Goal: Task Accomplishment & Management: Manage account settings

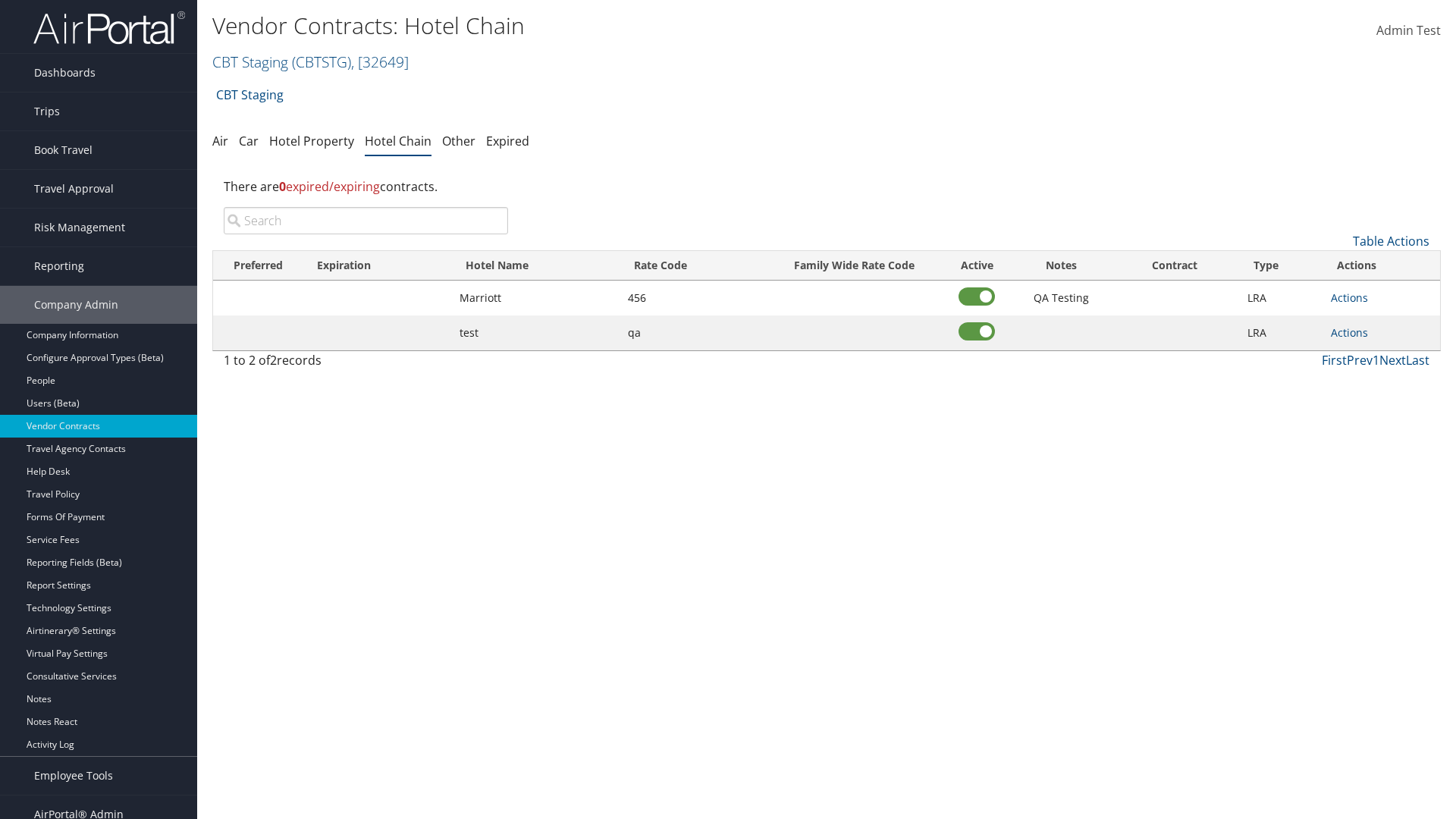
click at [366, 221] on input "search" at bounding box center [366, 221] width 285 height 27
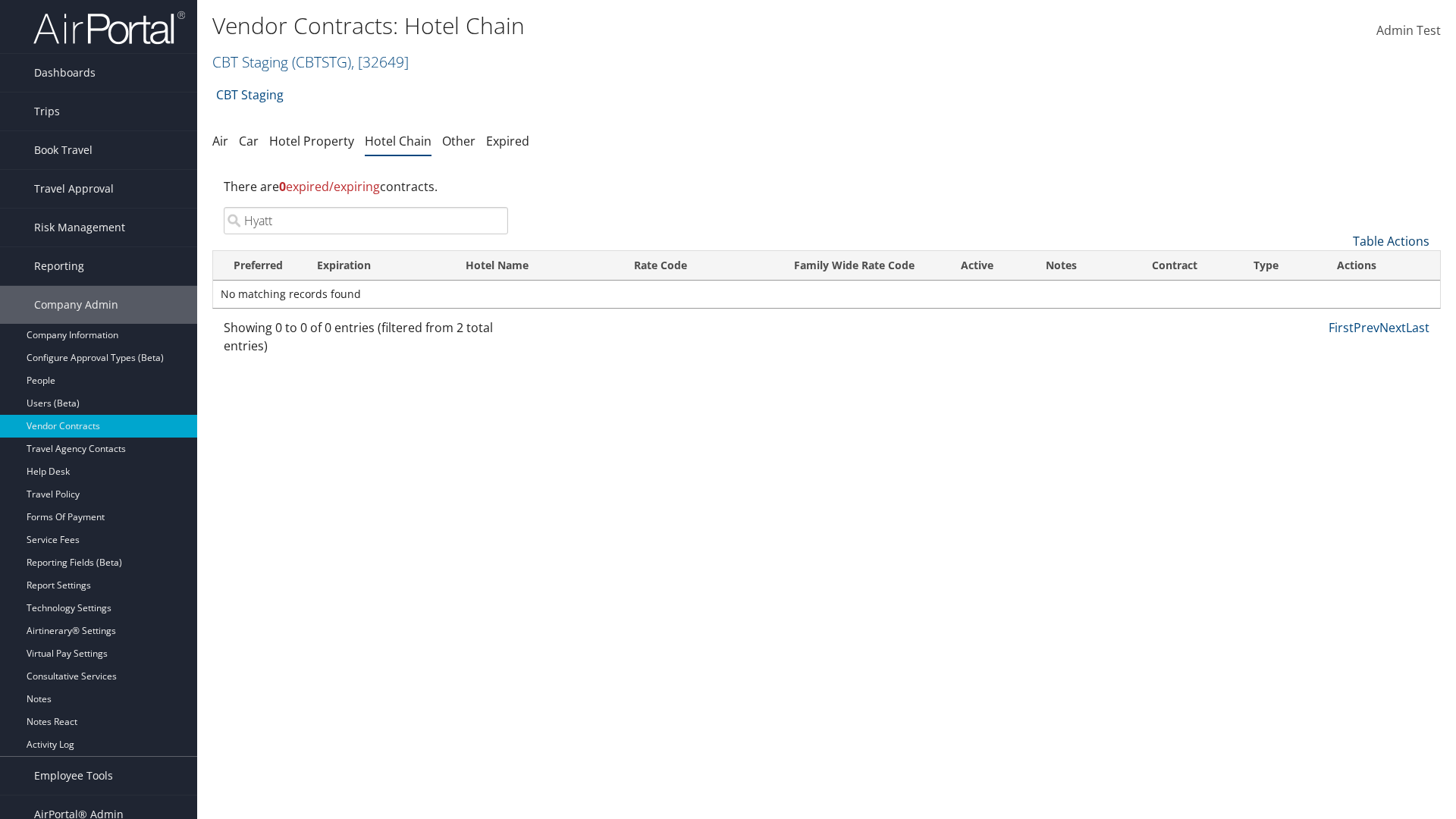
type input "Hyatt"
click at [1390, 241] on link "Table Actions" at bounding box center [1390, 240] width 76 height 16
click at [1339, 264] on link "Add New Contract" at bounding box center [1340, 264] width 200 height 26
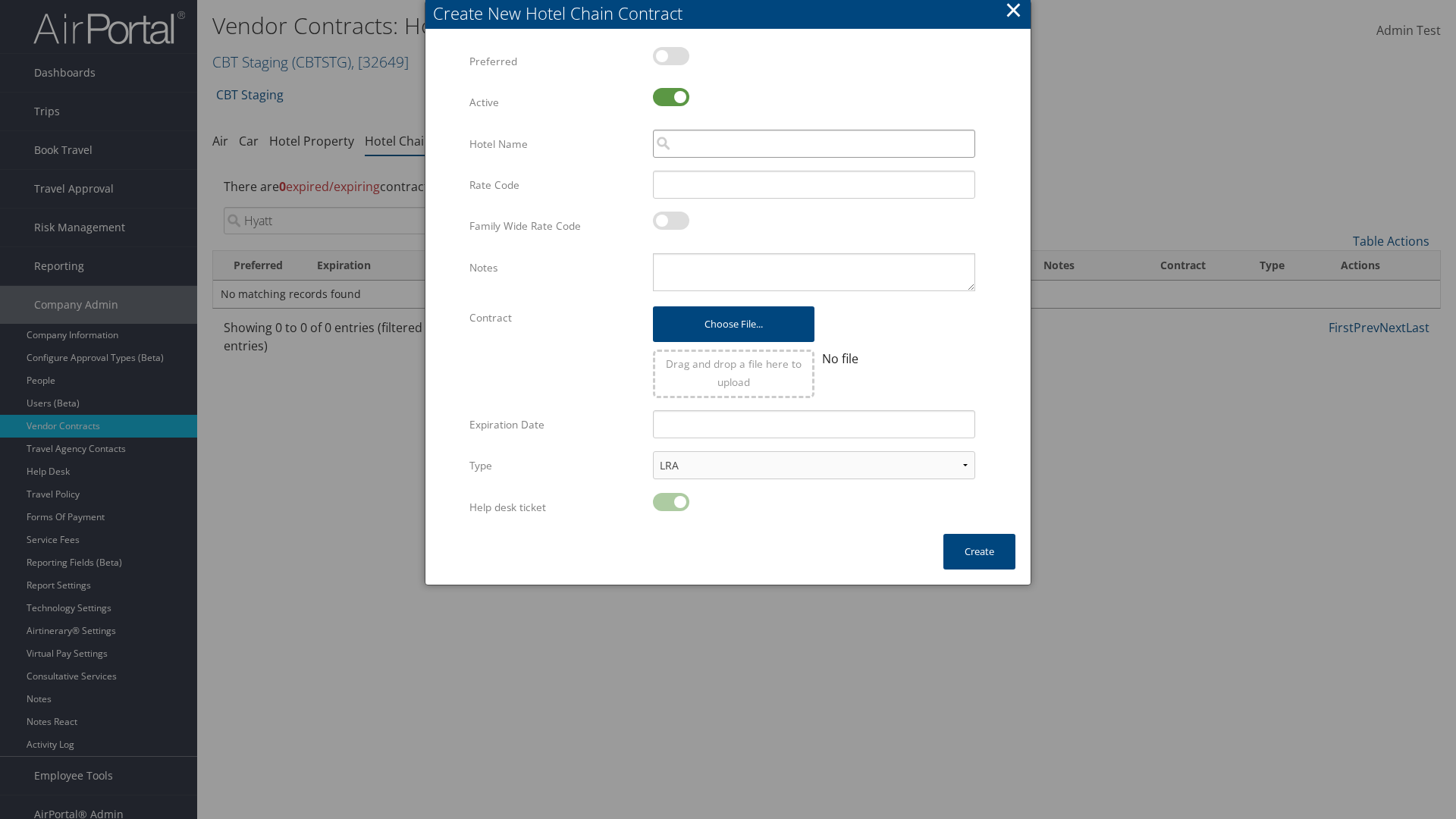
click at [813, 144] on input "search" at bounding box center [814, 143] width 322 height 28
type input "Hyatt"
type input "456"
type textarea "QA Testing"
click at [978, 551] on button "Create" at bounding box center [979, 551] width 72 height 36
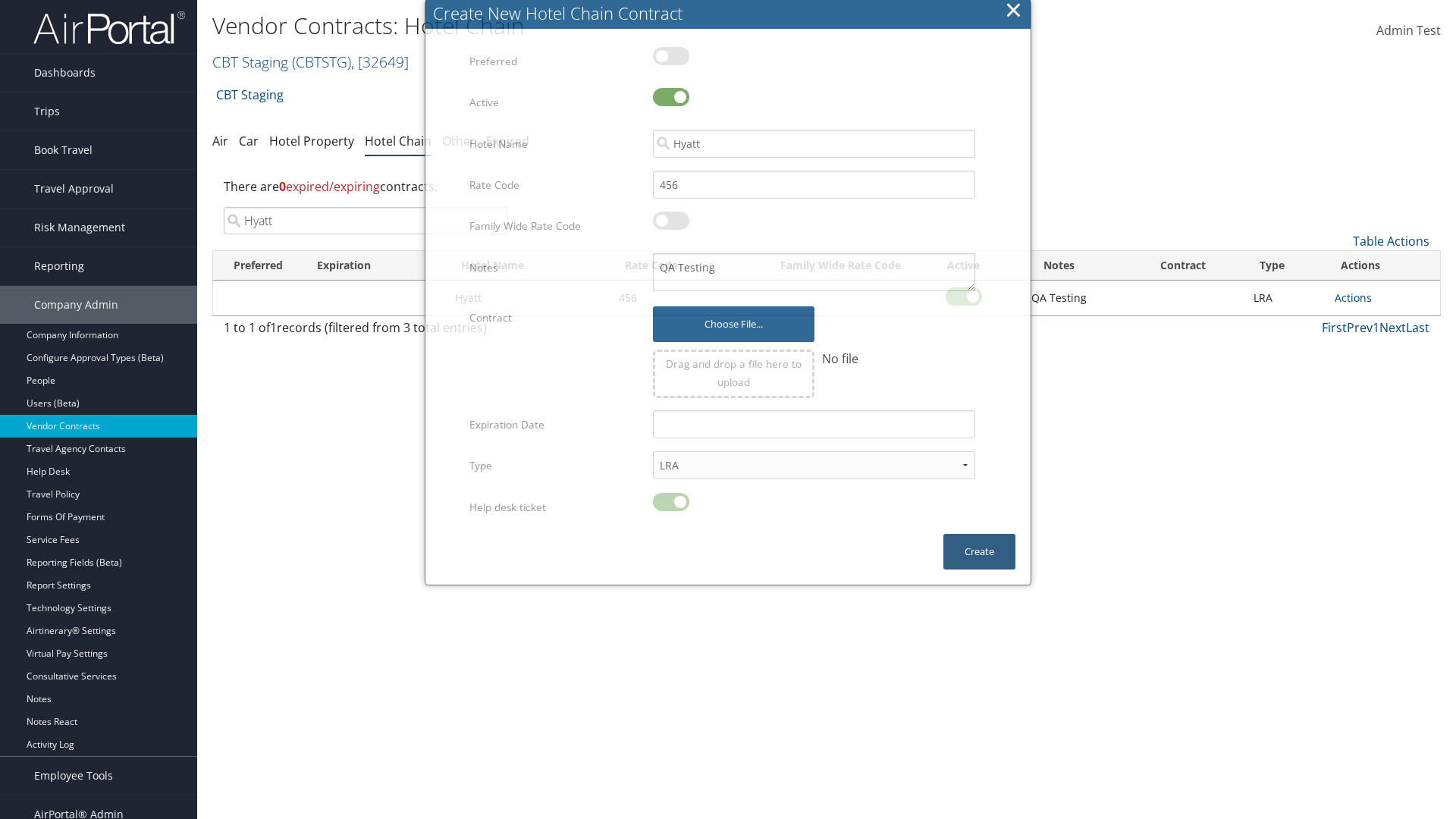
scroll to position [15, 0]
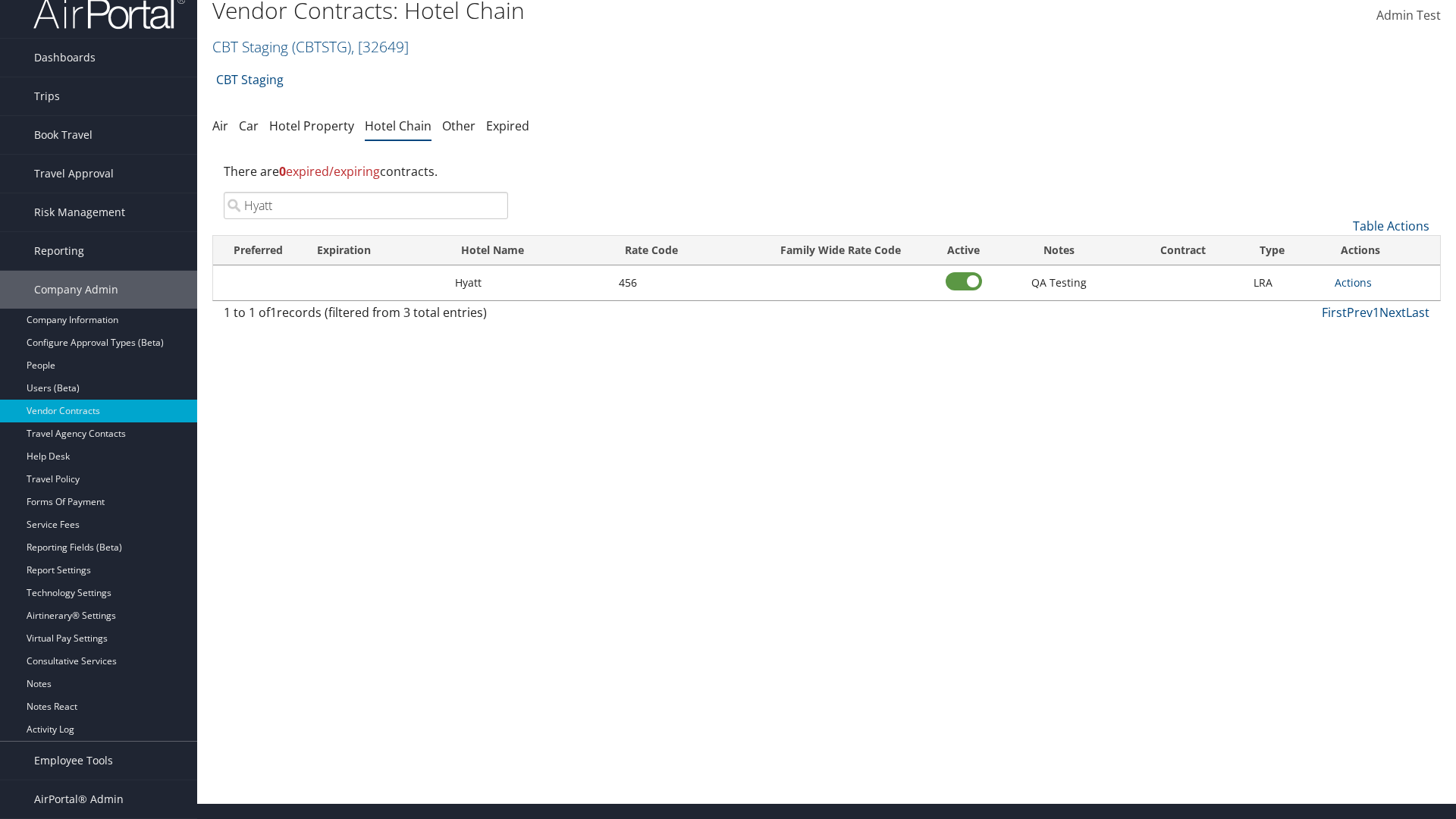
click at [366, 205] on input "Hyatt" at bounding box center [366, 205] width 285 height 27
click at [1353, 282] on link "Actions" at bounding box center [1353, 282] width 38 height 14
click at [1369, 331] on link "Edit" at bounding box center [1369, 330] width 69 height 26
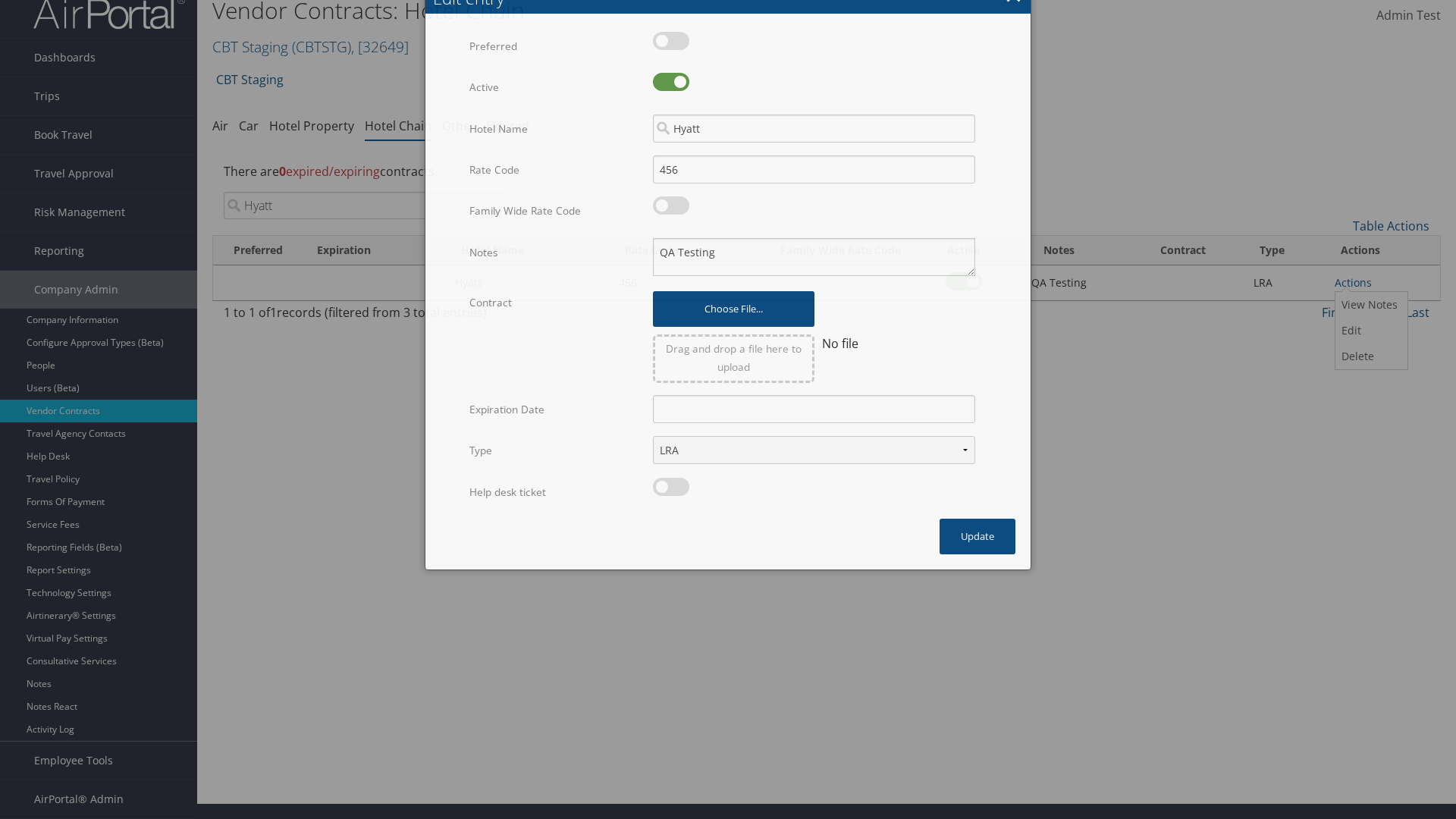
click at [671, 91] on label at bounding box center [672, 81] width 37 height 18
click at [671, 90] on input "checkbox" at bounding box center [665, 85] width 10 height 10
checkbox input "false"
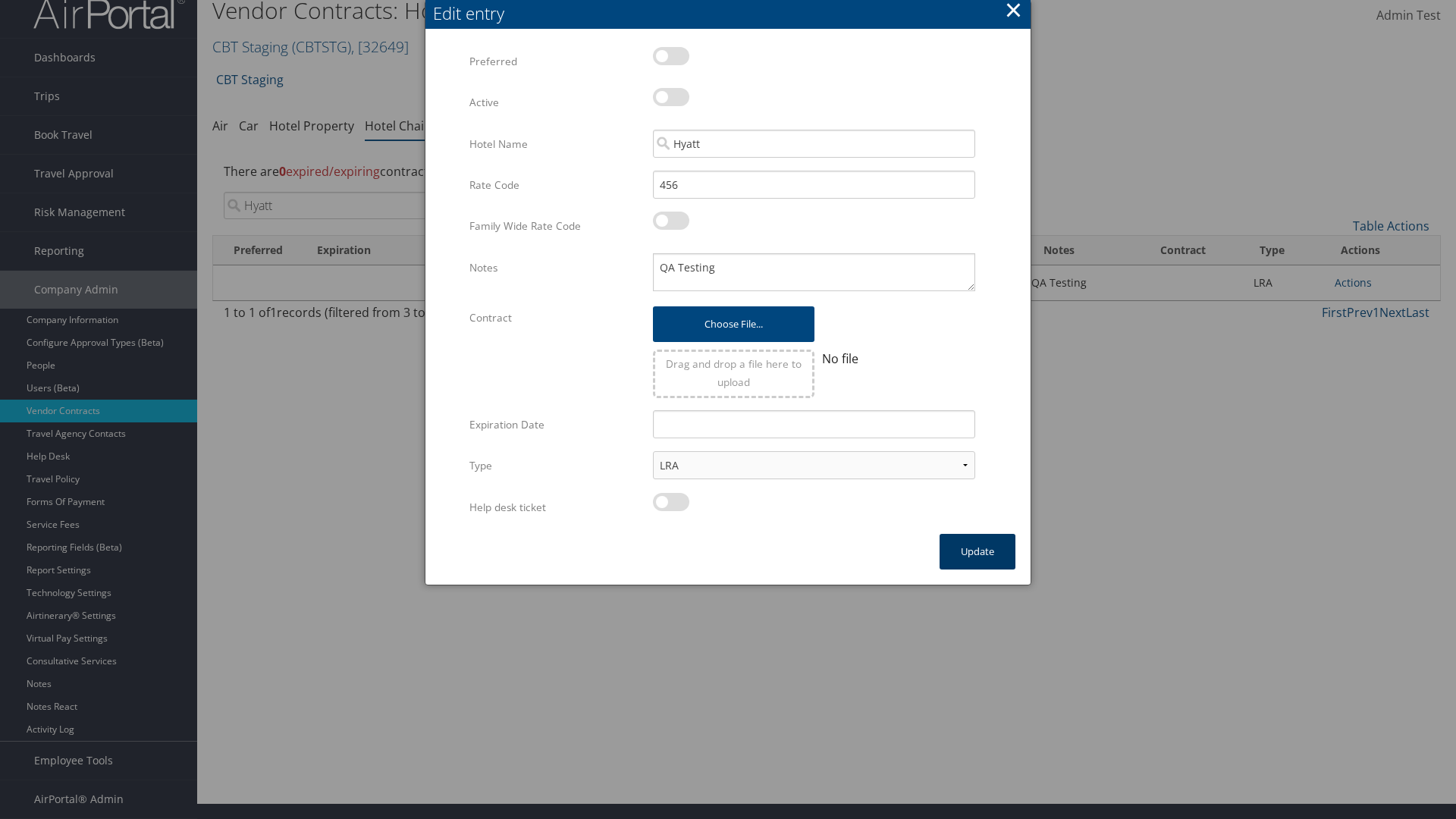
click at [977, 551] on button "Update" at bounding box center [977, 551] width 76 height 36
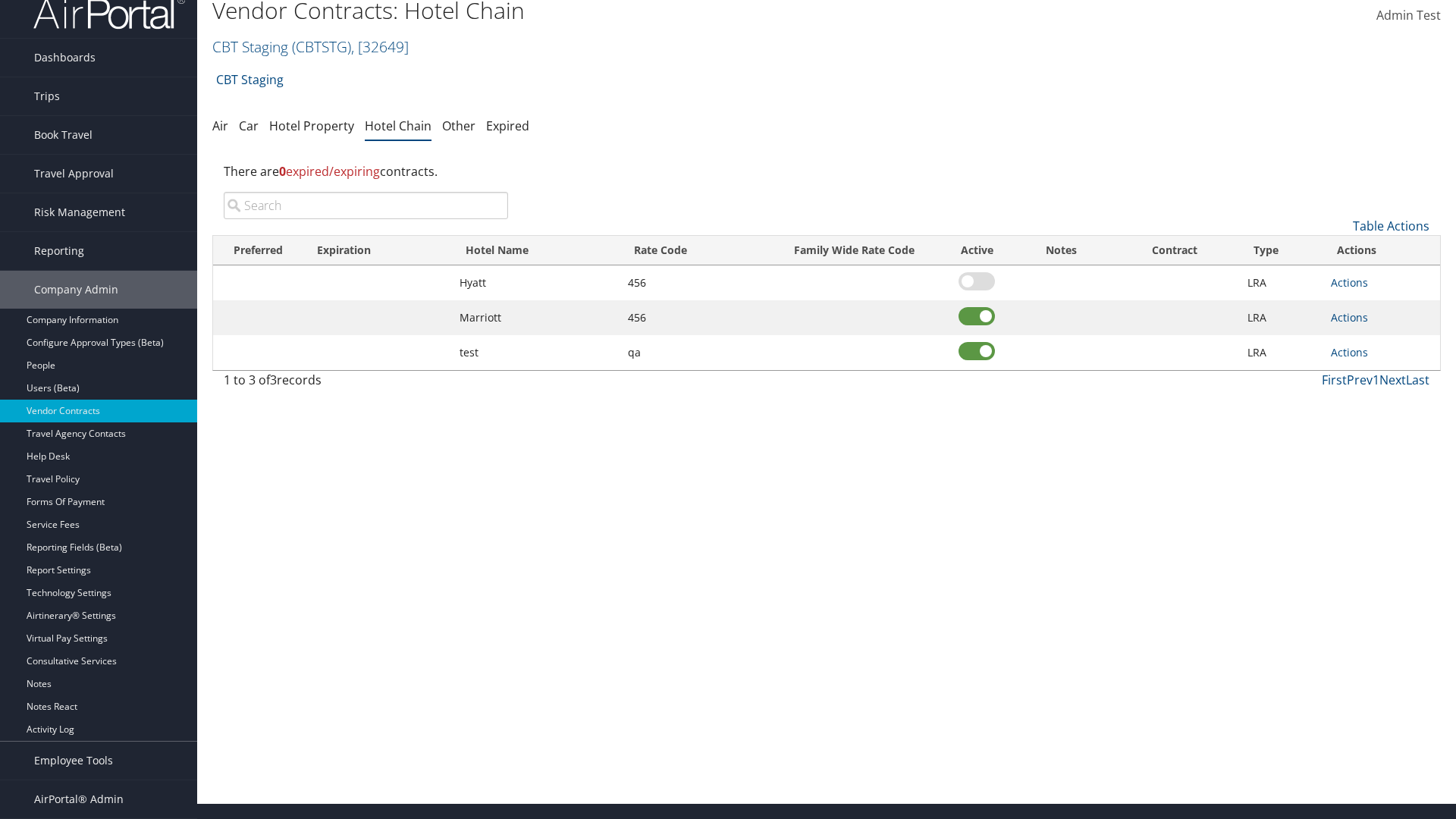
click at [366, 205] on input "search" at bounding box center [366, 205] width 285 height 27
type input "Hyatt"
click at [1349, 282] on link "Actions" at bounding box center [1349, 282] width 38 height 14
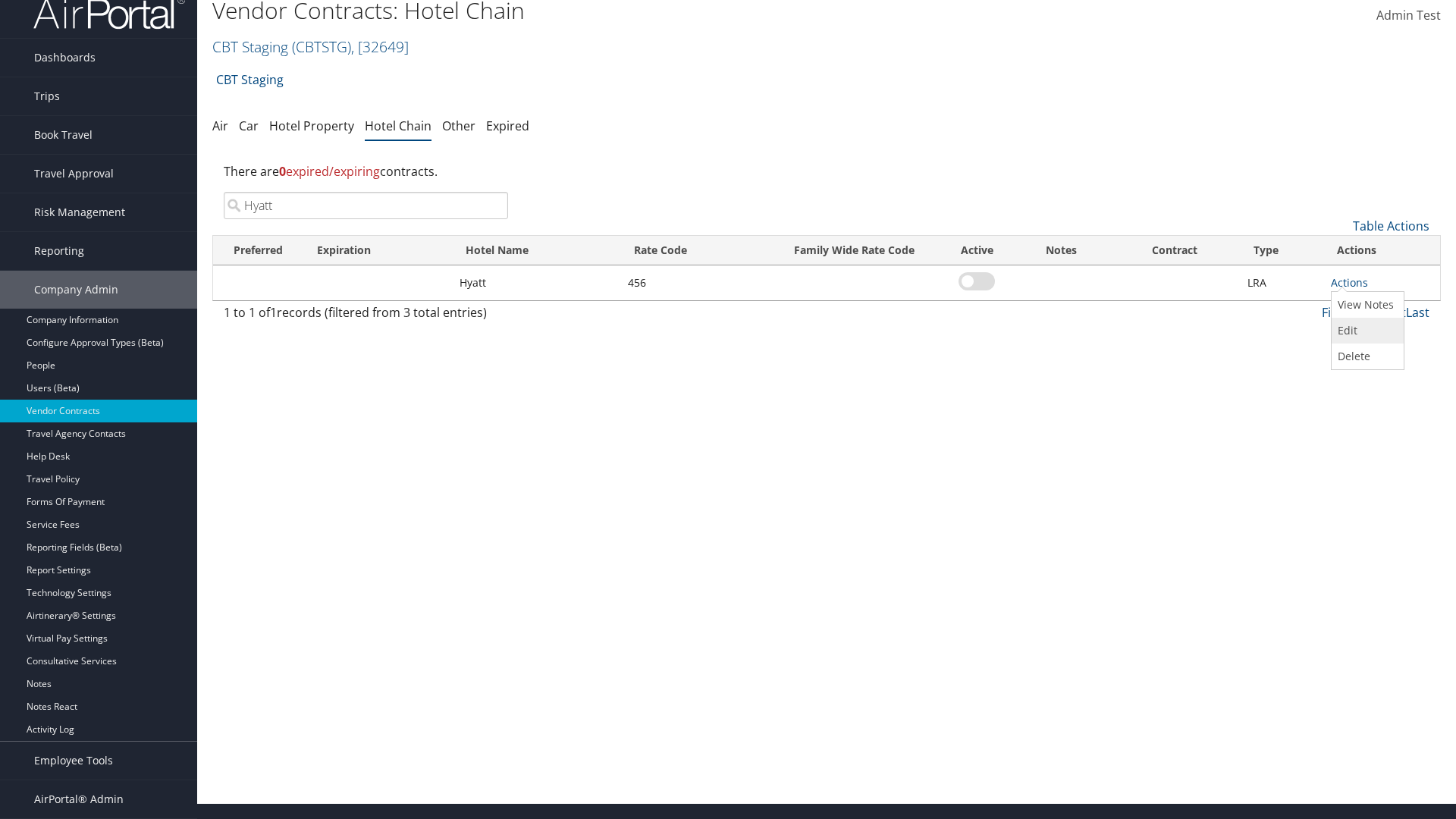
click at [1365, 331] on link "Edit" at bounding box center [1365, 330] width 69 height 26
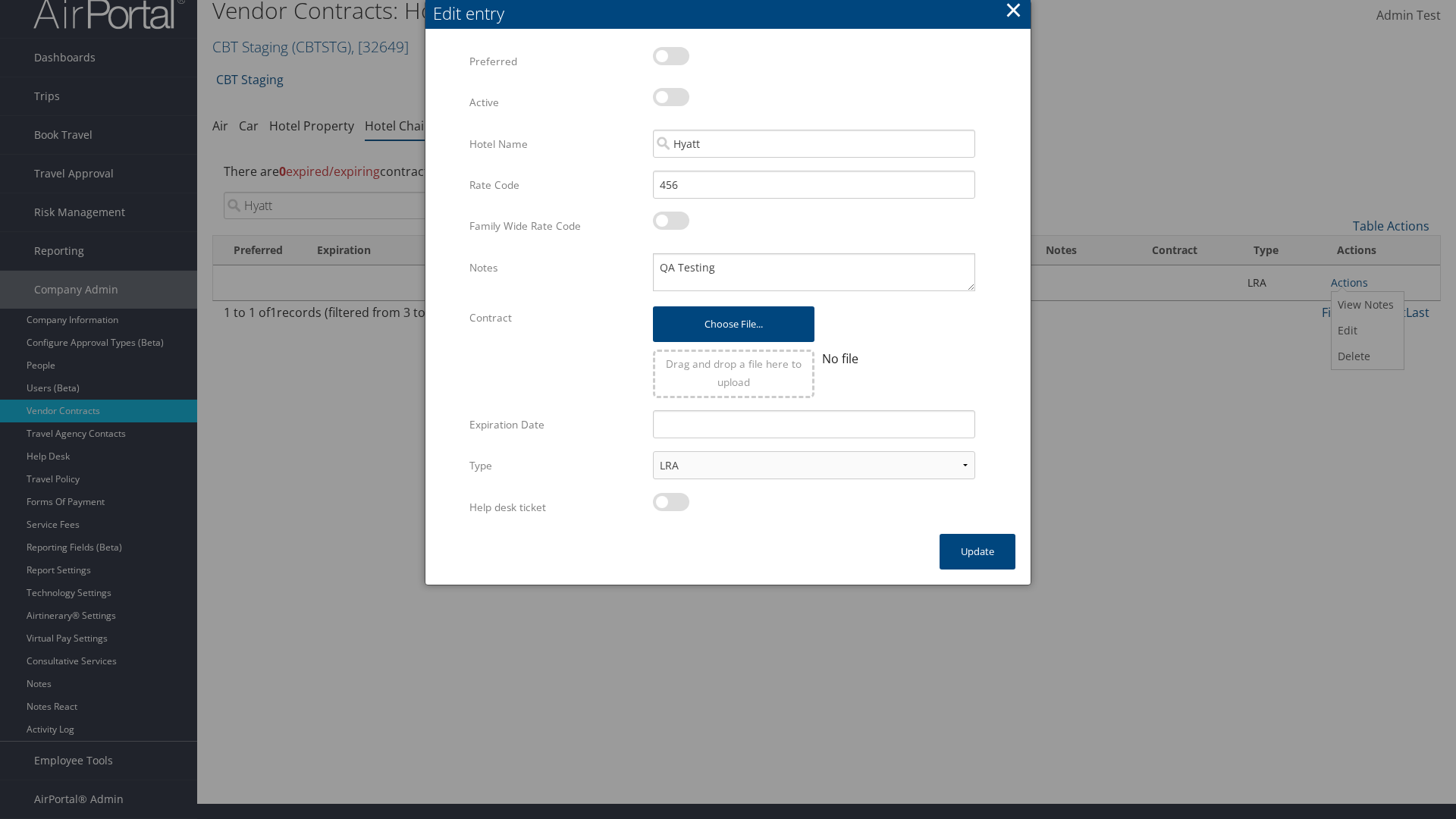
click at [671, 97] on label at bounding box center [672, 96] width 37 height 18
click at [671, 97] on input "checkbox" at bounding box center [665, 99] width 10 height 10
checkbox input "true"
click at [977, 551] on button "Update" at bounding box center [977, 551] width 76 height 36
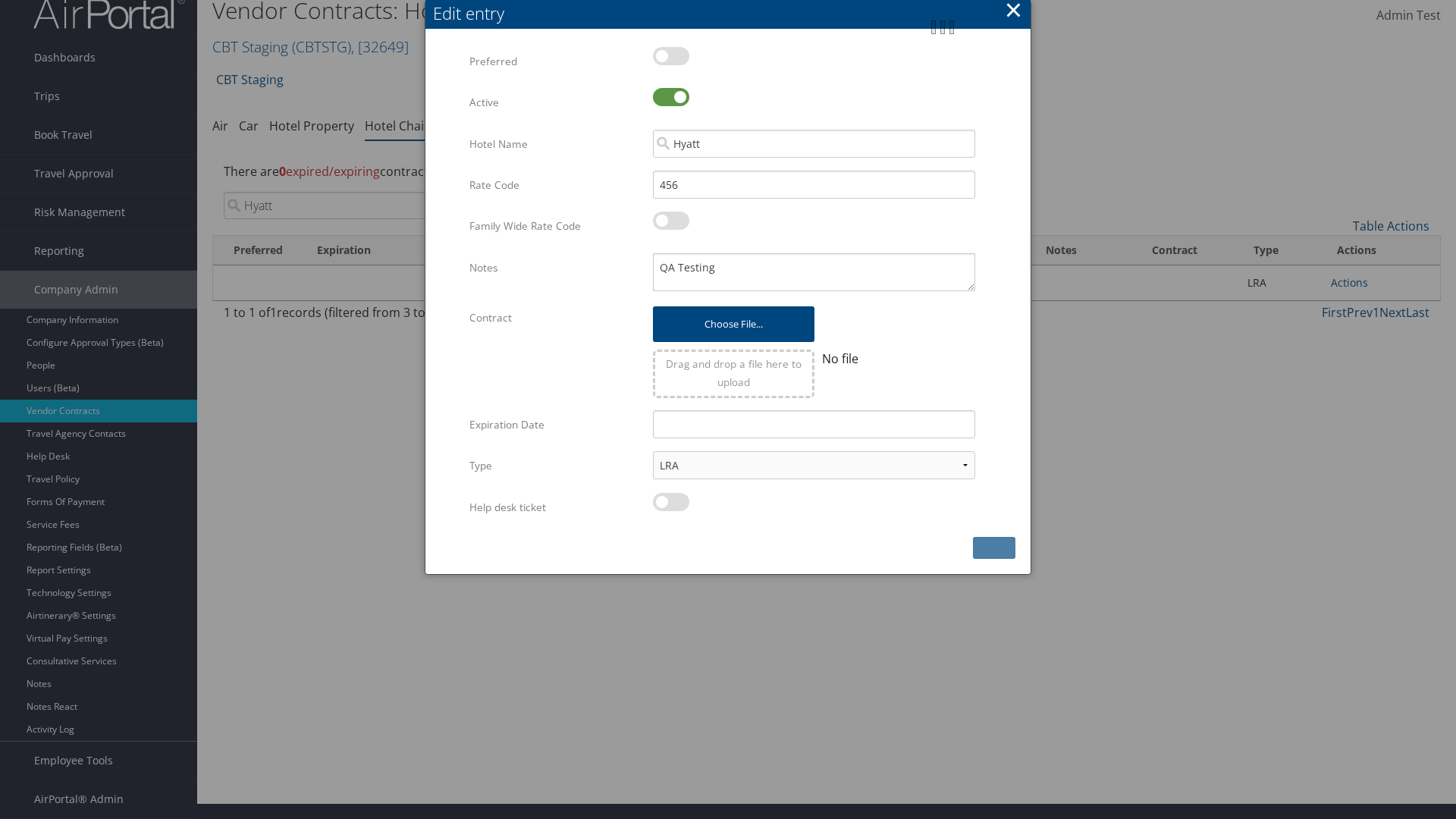
scroll to position [0, 0]
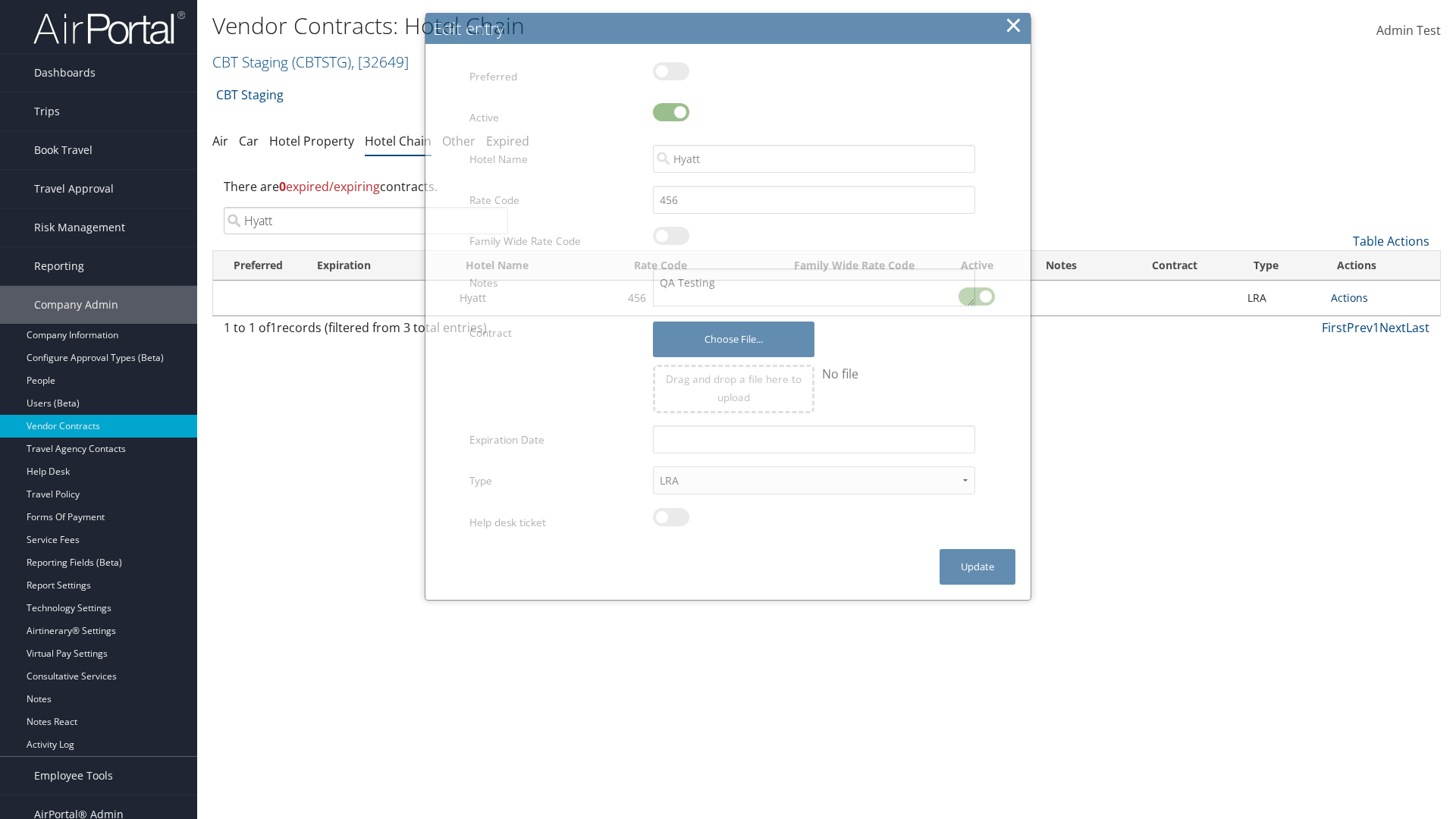
click at [1349, 297] on link "Actions" at bounding box center [1349, 297] width 38 height 14
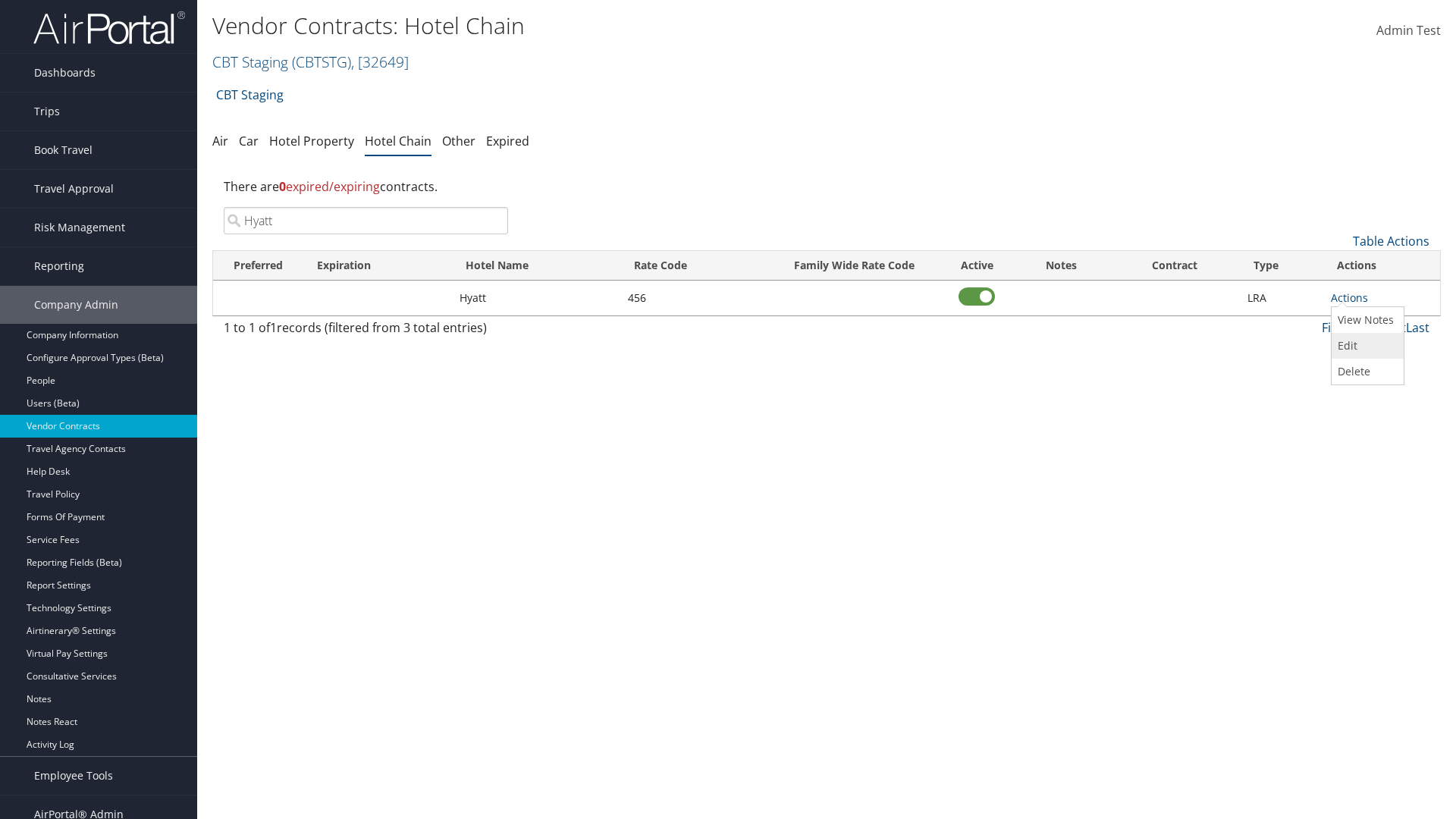
click at [1365, 345] on link "Edit" at bounding box center [1365, 345] width 69 height 26
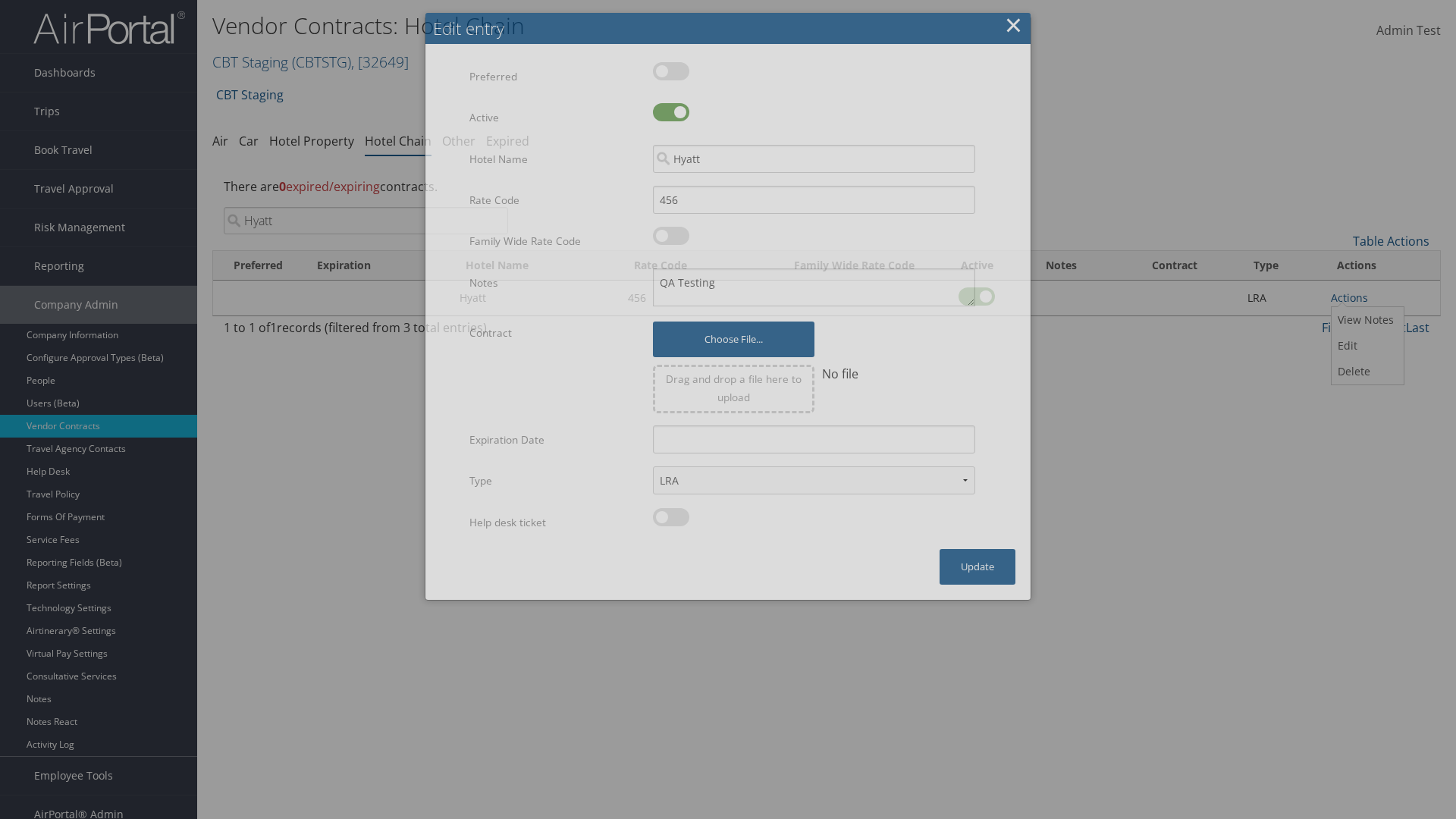
click at [1013, 13] on button "×" at bounding box center [1013, 24] width 17 height 30
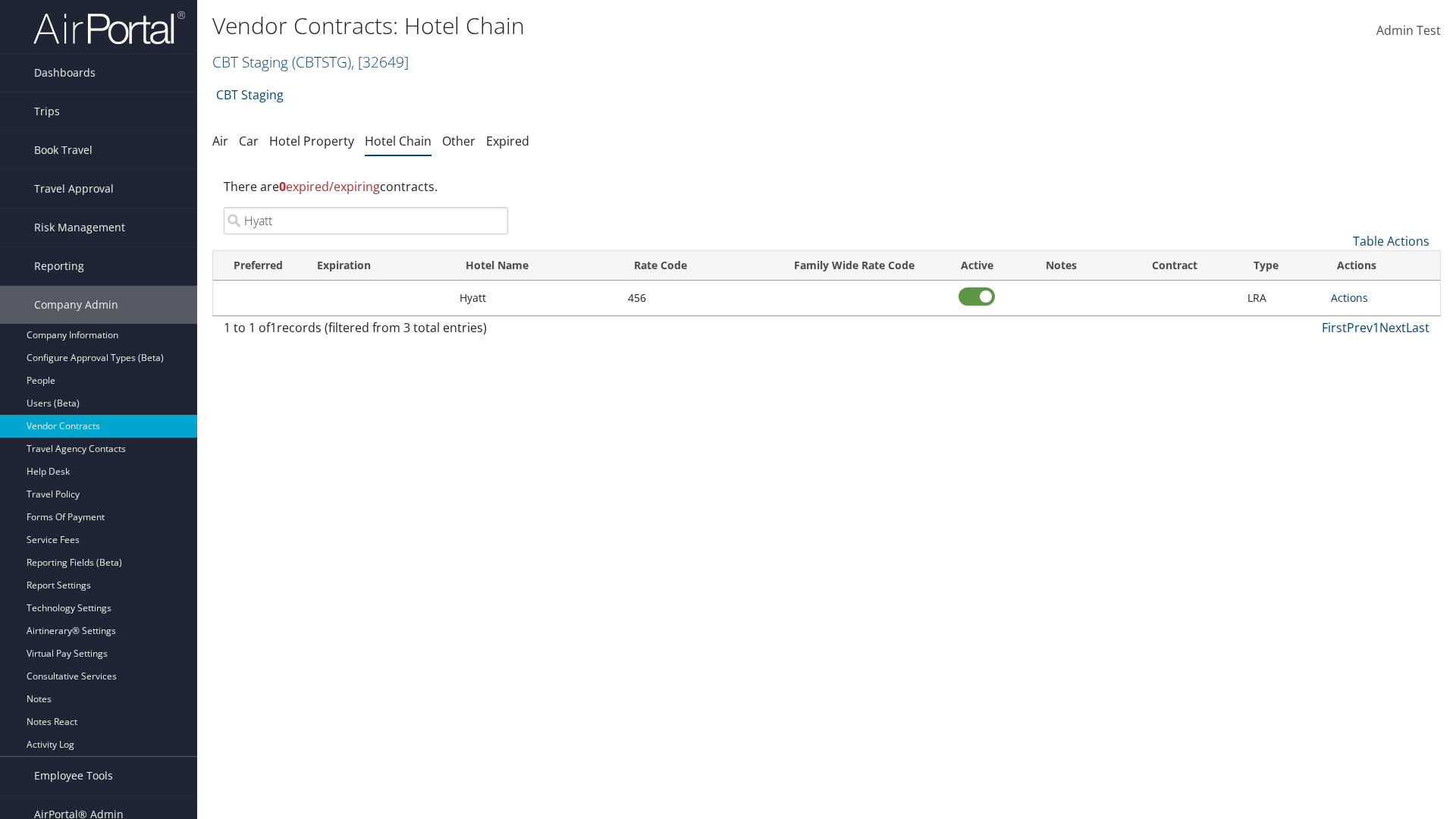
type input "Hyatt"
click at [1349, 297] on link "Actions" at bounding box center [1349, 297] width 38 height 14
click at [1365, 345] on link "Edit" at bounding box center [1365, 345] width 69 height 26
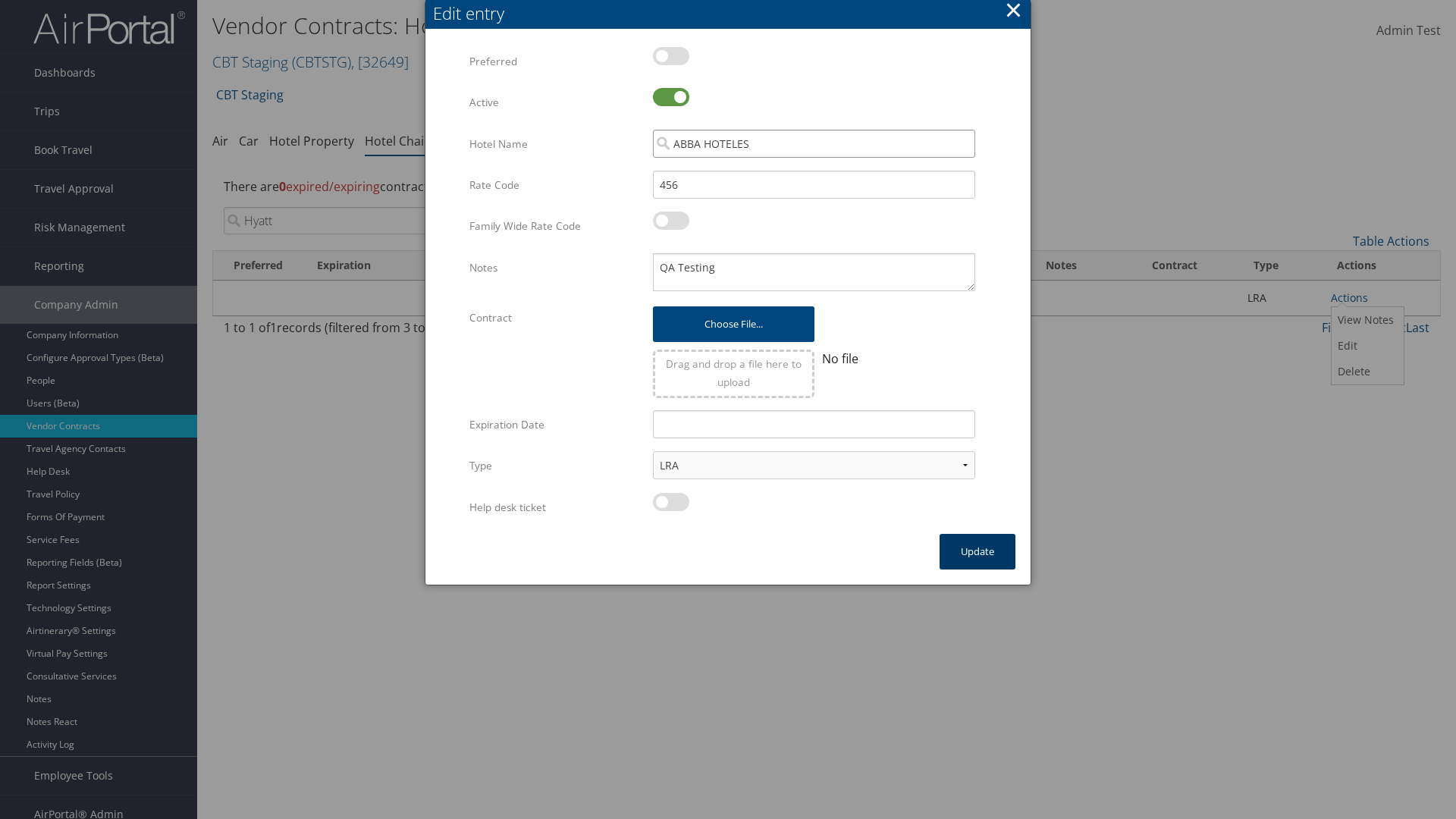
type input "ABBA HOTELES"
click at [977, 551] on button "Update" at bounding box center [977, 551] width 76 height 36
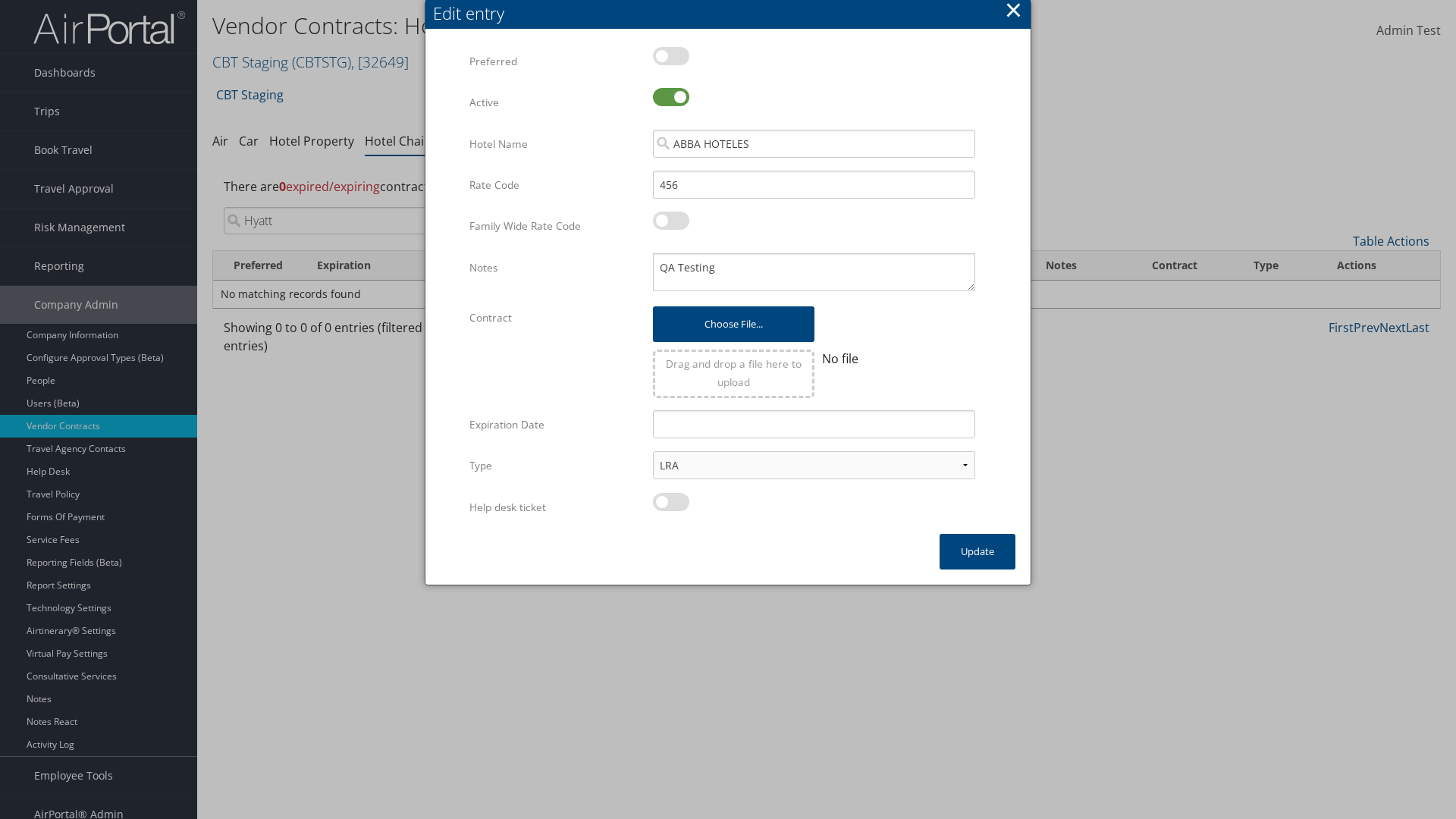
click at [366, 221] on input "Hyatt" at bounding box center [366, 221] width 285 height 27
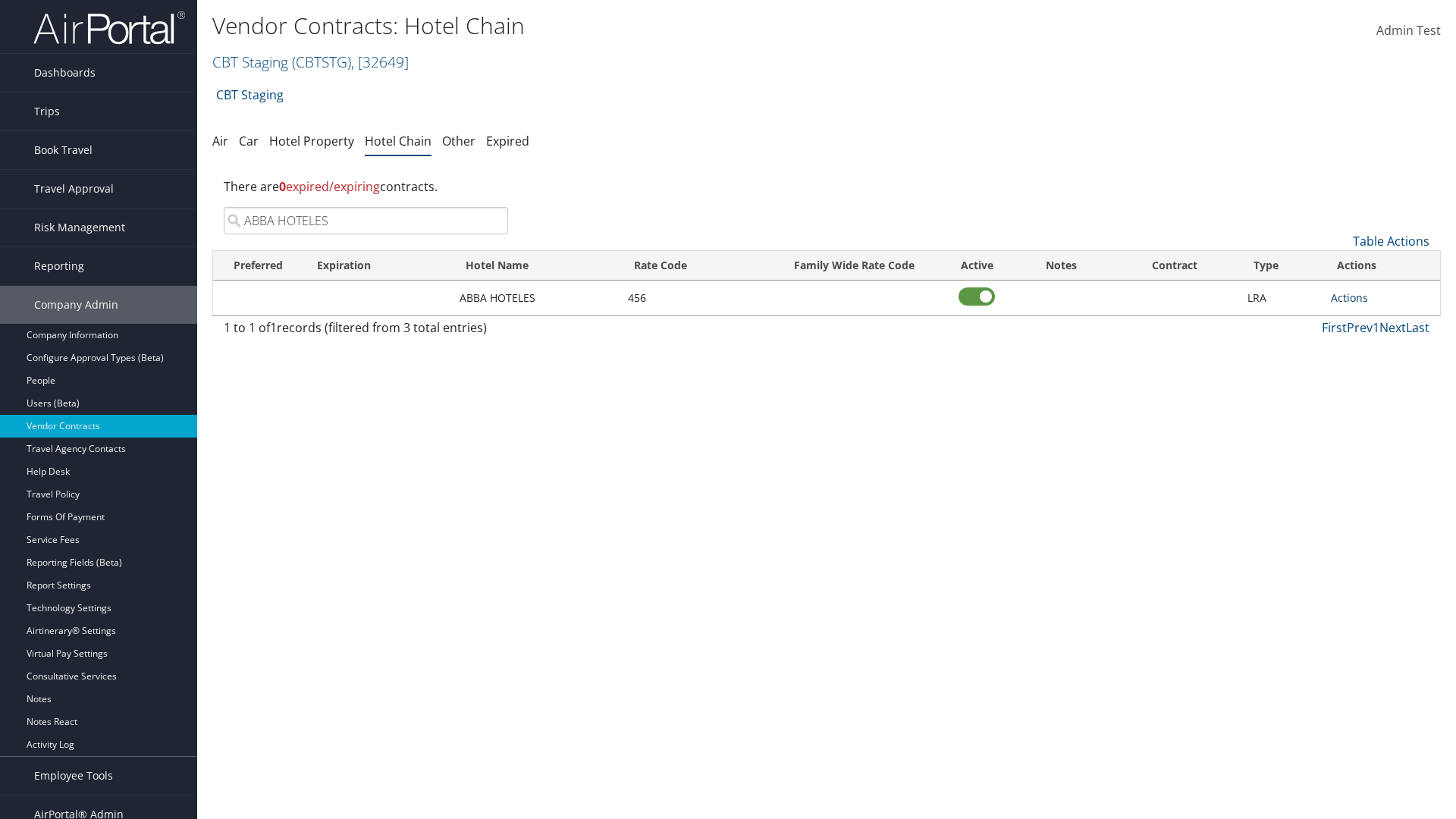
type input "ABBA HOTELES"
click at [1349, 297] on link "Actions" at bounding box center [1349, 297] width 38 height 14
click at [1365, 371] on link "Delete" at bounding box center [1365, 371] width 69 height 26
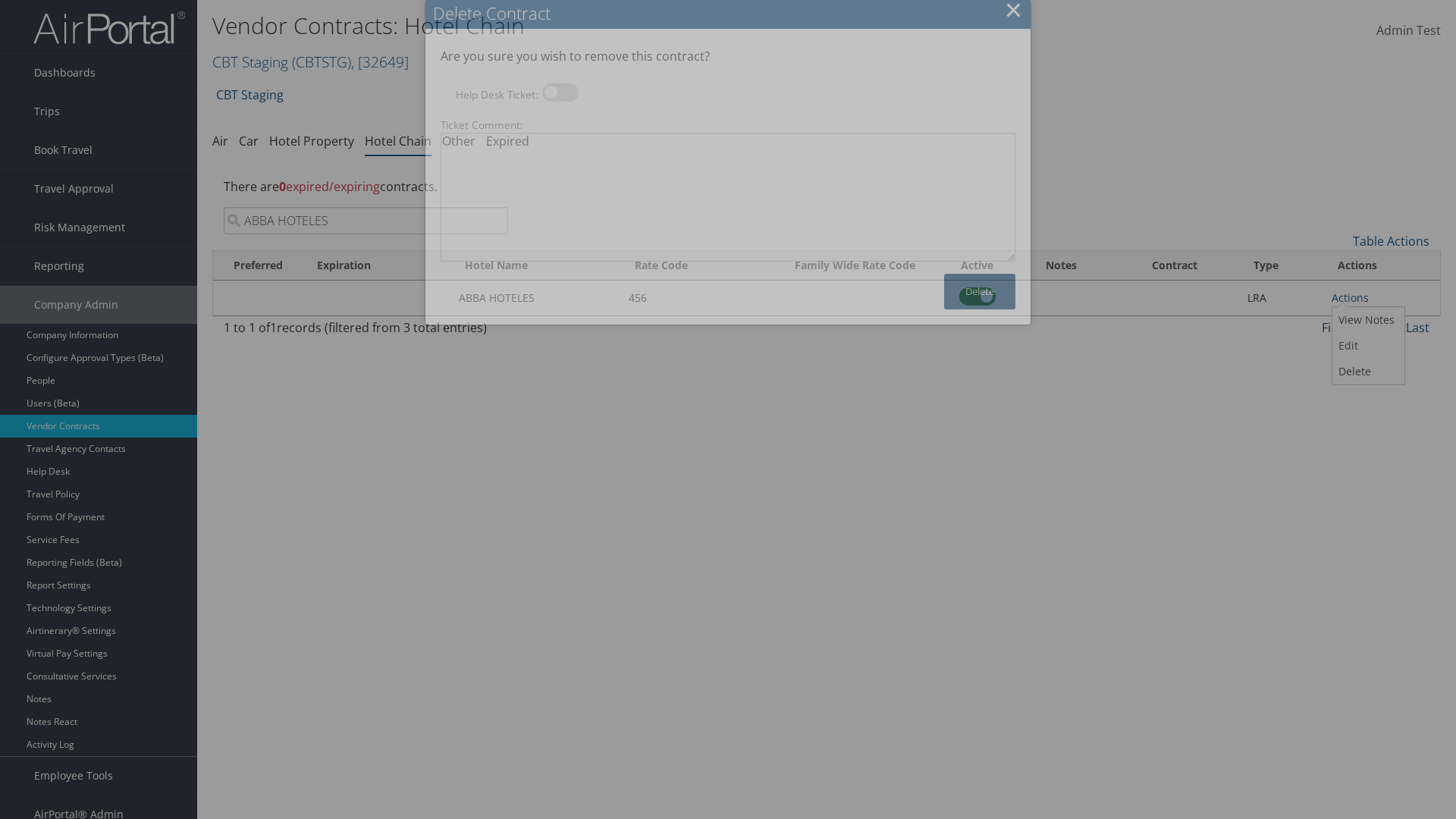
click at [979, 291] on button "Delete" at bounding box center [979, 291] width 71 height 36
